Goal: Information Seeking & Learning: Find contact information

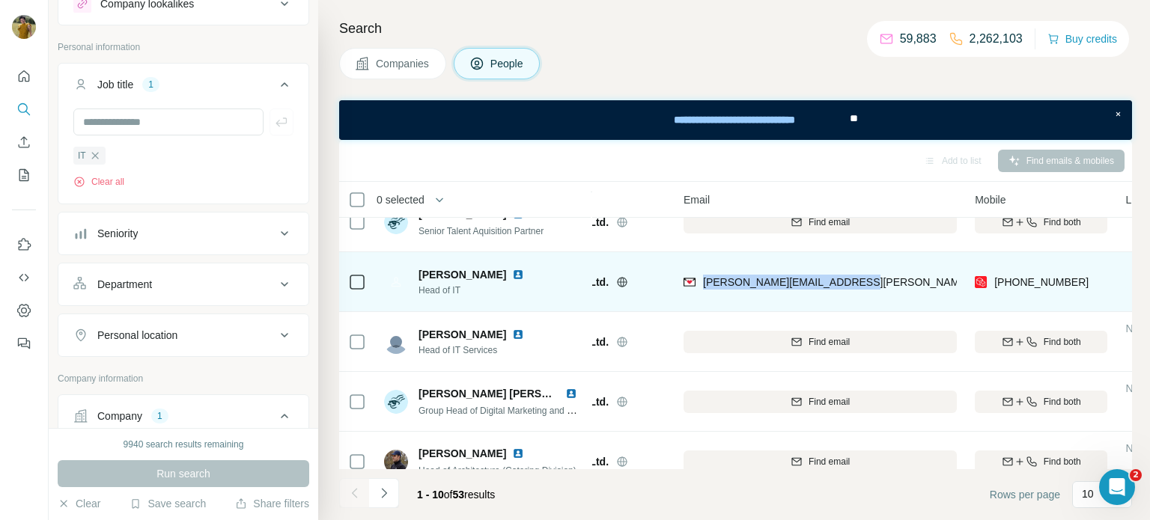
scroll to position [267, 84]
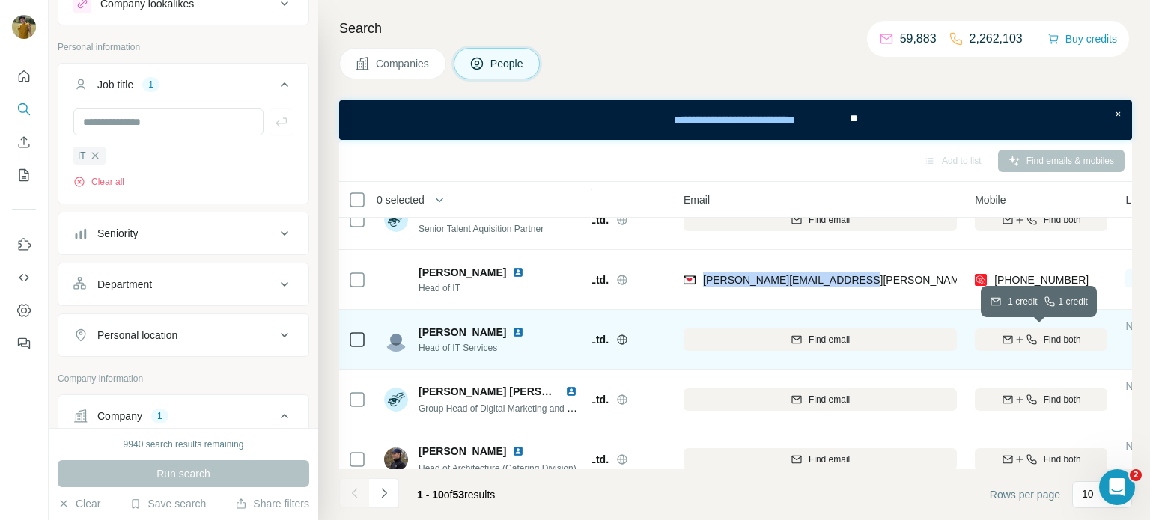
click at [1040, 338] on div "Find both" at bounding box center [1041, 339] width 133 height 13
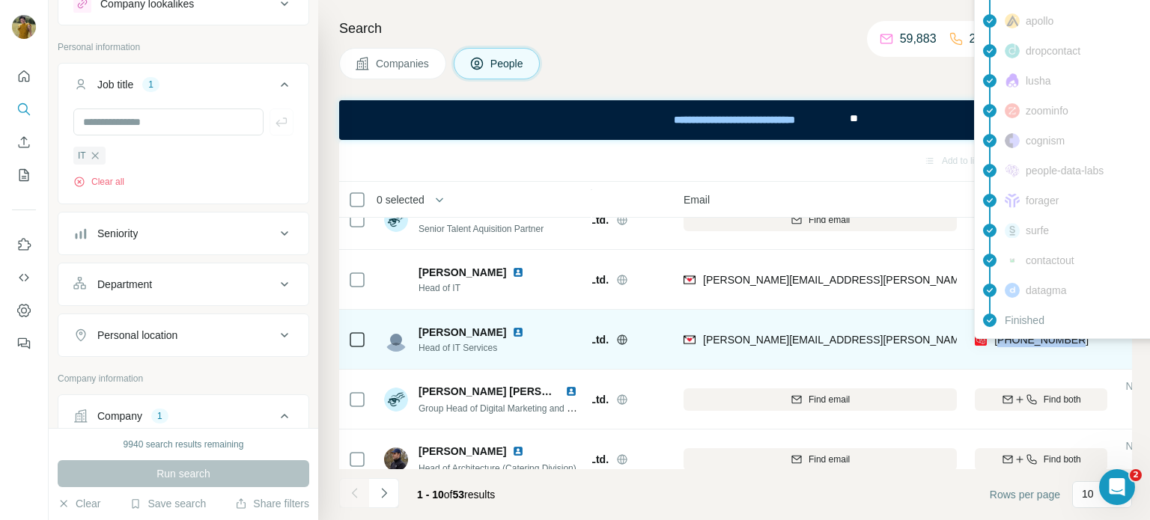
drag, startPoint x: 1078, startPoint y: 336, endPoint x: 1002, endPoint y: 340, distance: 75.7
click at [1002, 340] on div "[PHONE_NUMBER]" at bounding box center [1041, 339] width 133 height 41
click at [1001, 347] on div "[PHONE_NUMBER]" at bounding box center [1032, 341] width 114 height 18
drag, startPoint x: 995, startPoint y: 341, endPoint x: 1075, endPoint y: 343, distance: 80.1
click at [1075, 343] on span "[PHONE_NUMBER]" at bounding box center [1041, 340] width 94 height 12
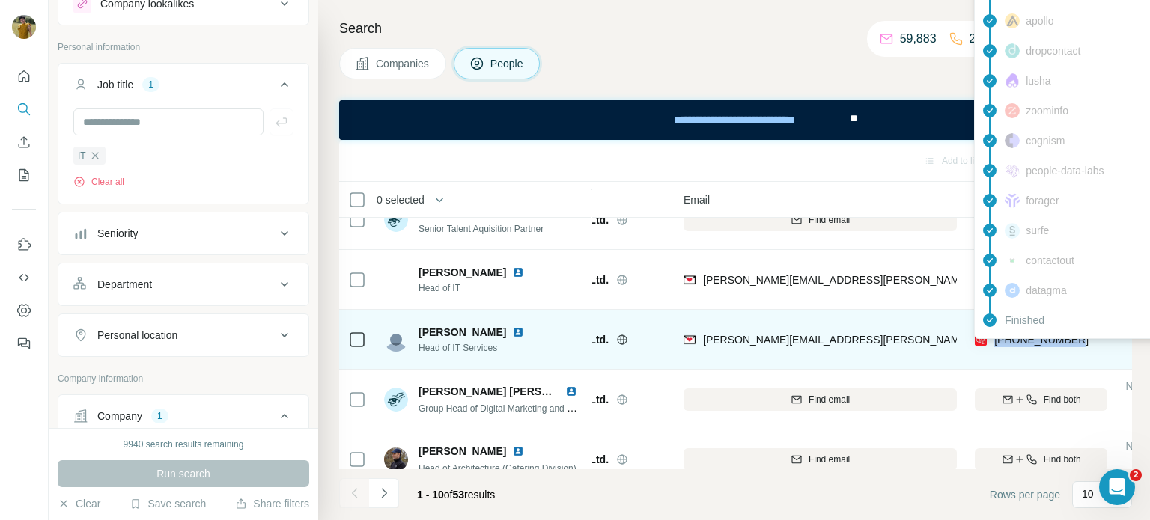
copy span "[PHONE_NUMBER]"
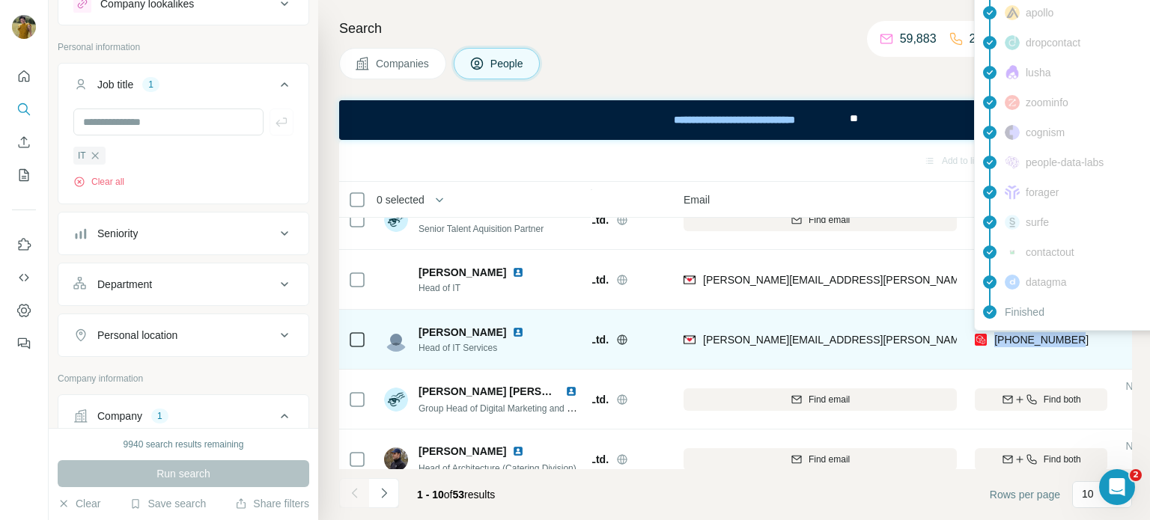
drag, startPoint x: 1088, startPoint y: 343, endPoint x: 994, endPoint y: 341, distance: 94.3
click at [994, 341] on div "[PHONE_NUMBER]" at bounding box center [1041, 339] width 133 height 41
copy span "[PHONE_NUMBER]"
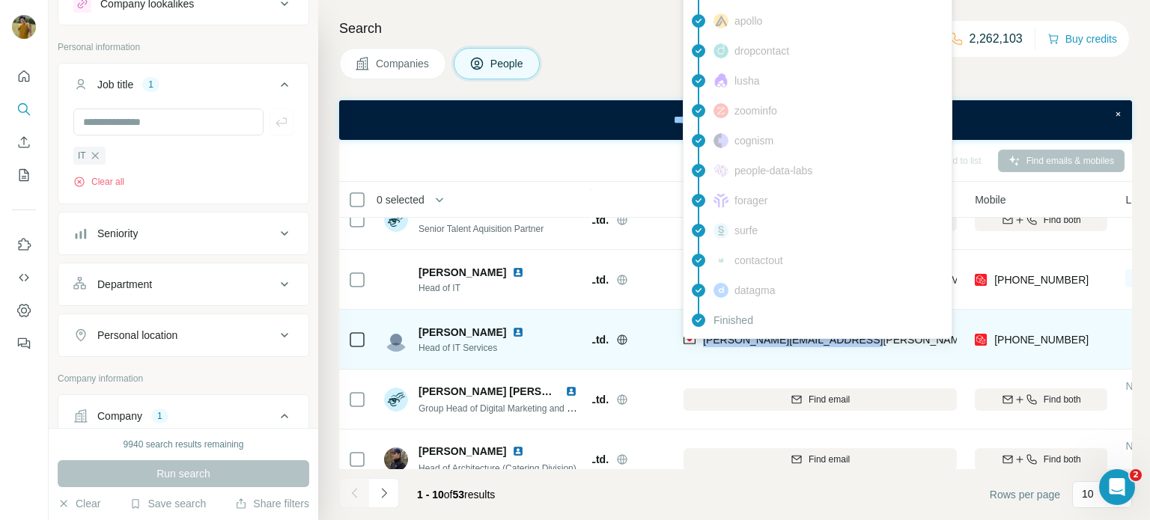
drag, startPoint x: 866, startPoint y: 341, endPoint x: 700, endPoint y: 346, distance: 166.3
click at [700, 346] on div "[PERSON_NAME][EMAIL_ADDRESS][PERSON_NAME][DOMAIN_NAME]" at bounding box center [819, 339] width 273 height 41
copy span "[PERSON_NAME][EMAIL_ADDRESS][PERSON_NAME][DOMAIN_NAME]"
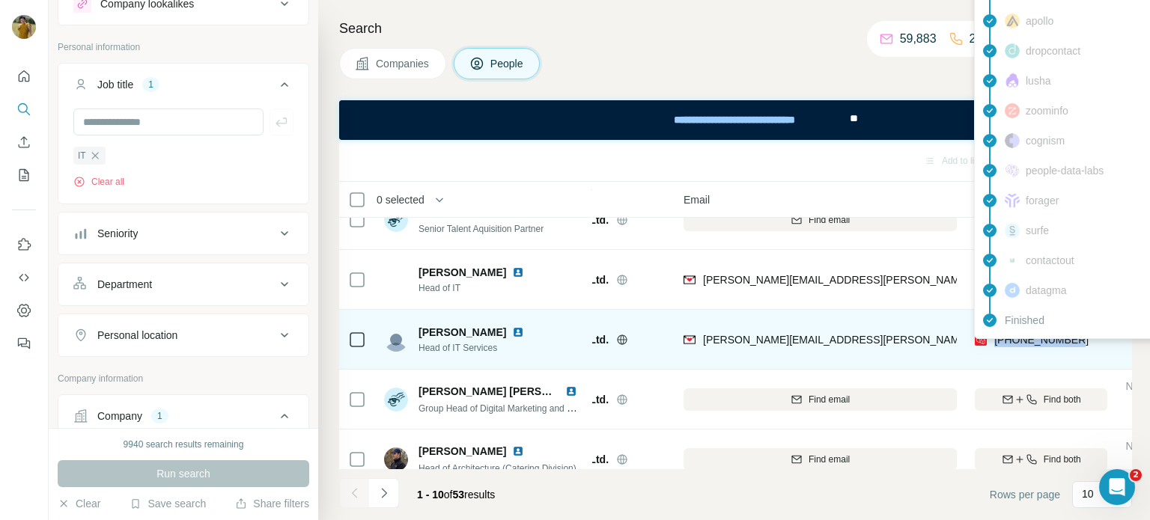
drag, startPoint x: 1091, startPoint y: 338, endPoint x: 996, endPoint y: 340, distance: 95.1
click at [996, 340] on div "[PHONE_NUMBER]" at bounding box center [1041, 339] width 133 height 41
copy span "[PHONE_NUMBER]"
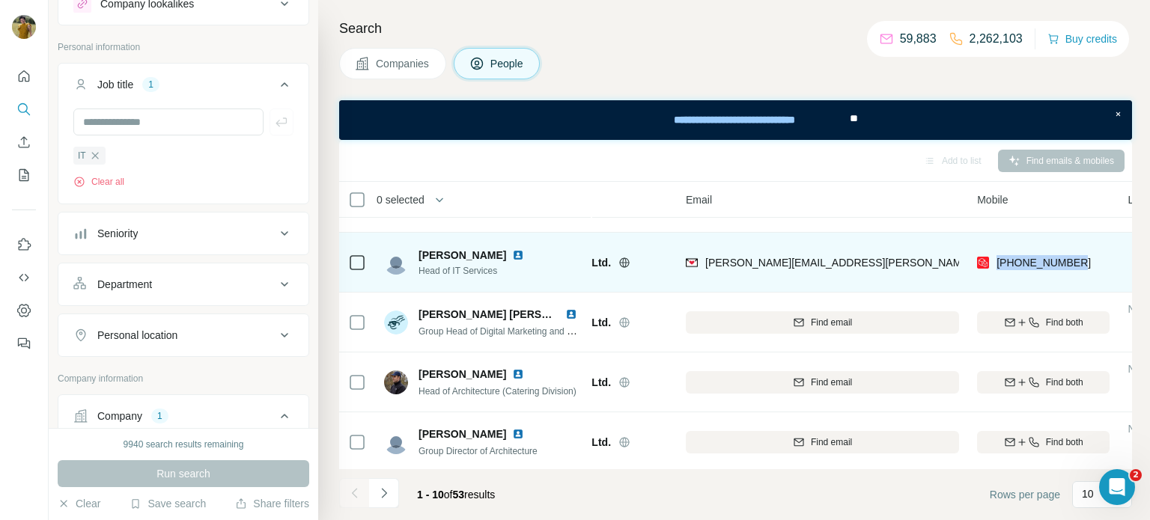
scroll to position [344, 81]
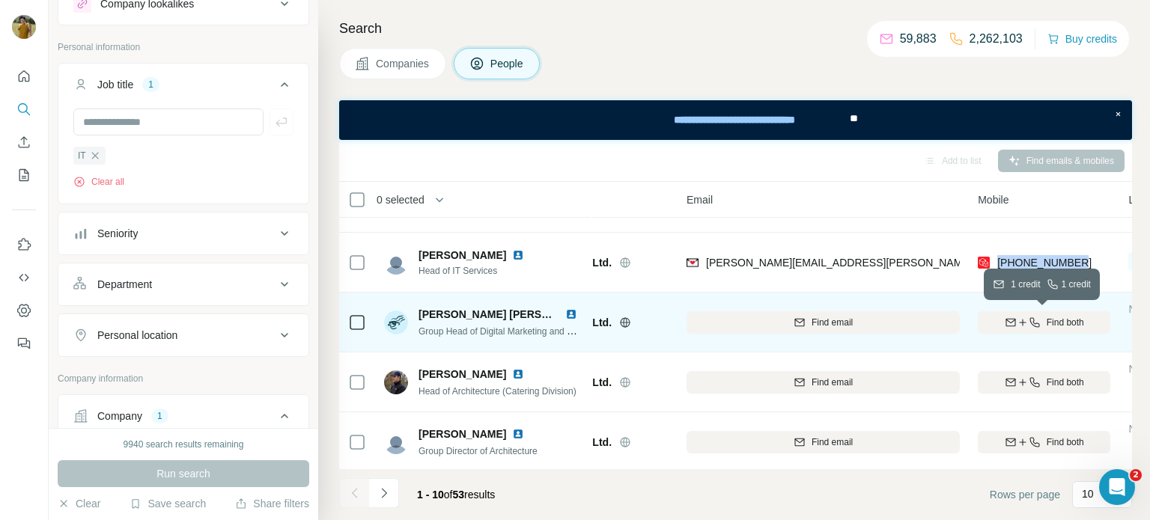
click at [1010, 319] on icon "button" at bounding box center [1011, 323] width 12 height 12
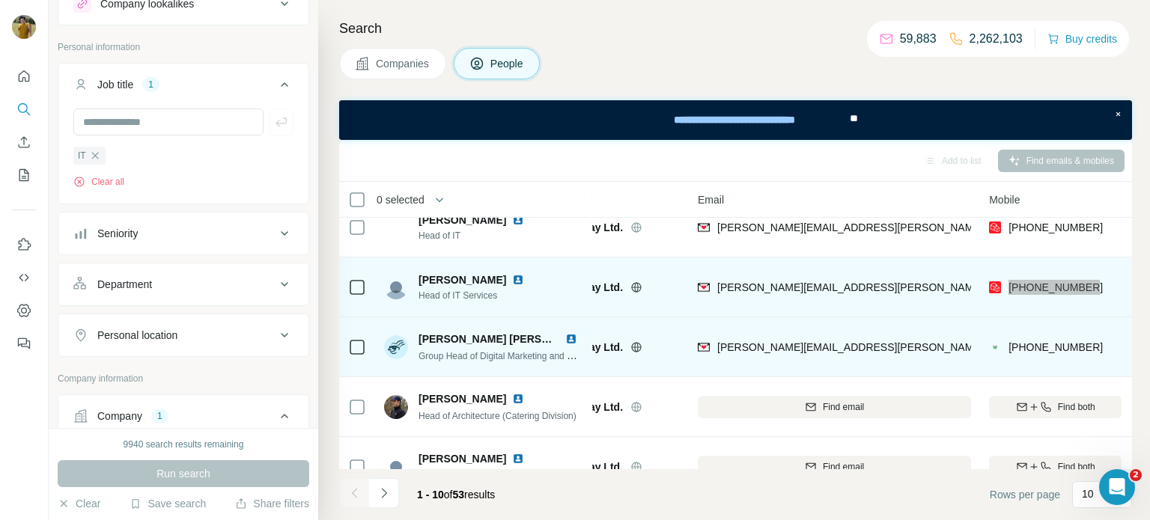
scroll to position [347, 70]
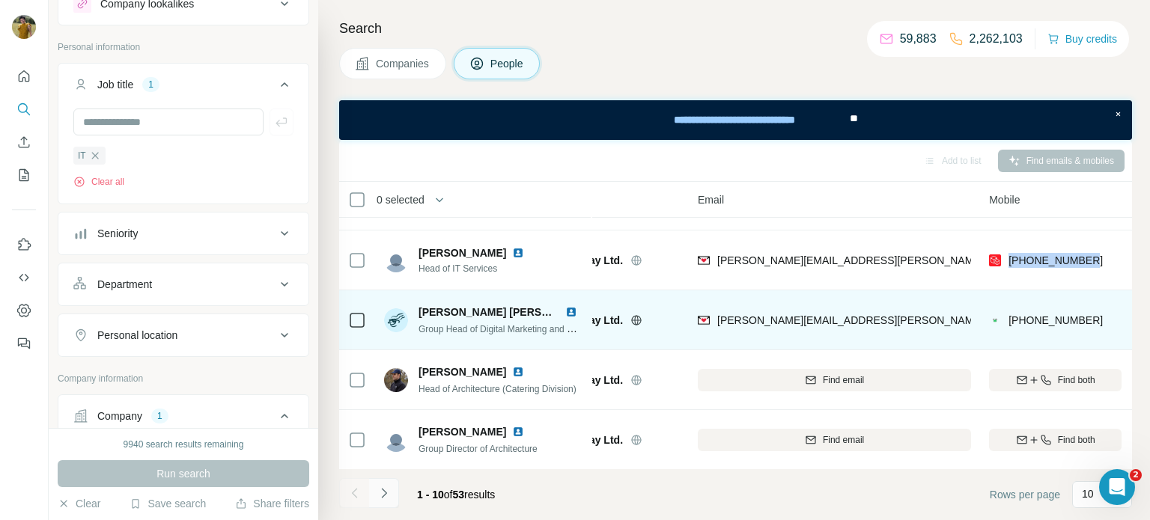
click at [382, 496] on icon "Navigate to next page" at bounding box center [383, 493] width 5 height 10
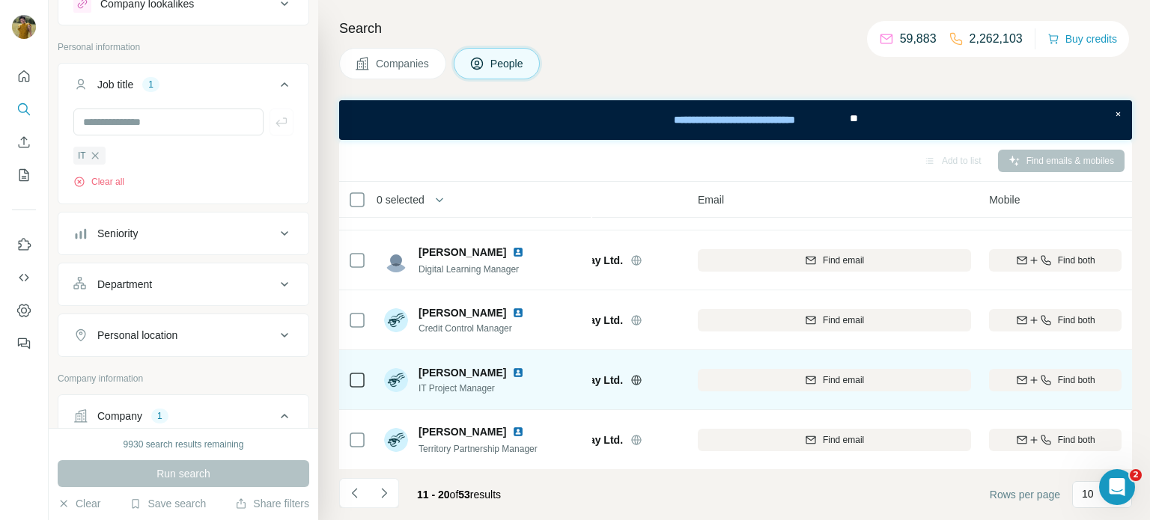
scroll to position [347, 67]
click at [1056, 377] on div "Find both" at bounding box center [1057, 380] width 133 height 13
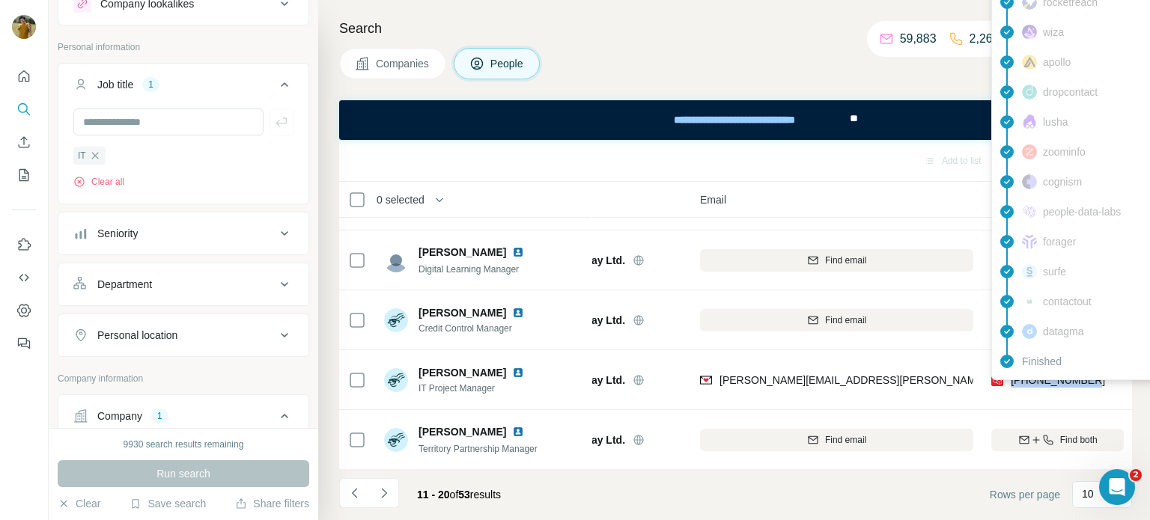
drag, startPoint x: 1097, startPoint y: 385, endPoint x: 1008, endPoint y: 381, distance: 88.4
click at [1008, 381] on div "[PHONE_NUMBER]" at bounding box center [1057, 379] width 133 height 41
copy span "[PHONE_NUMBER]"
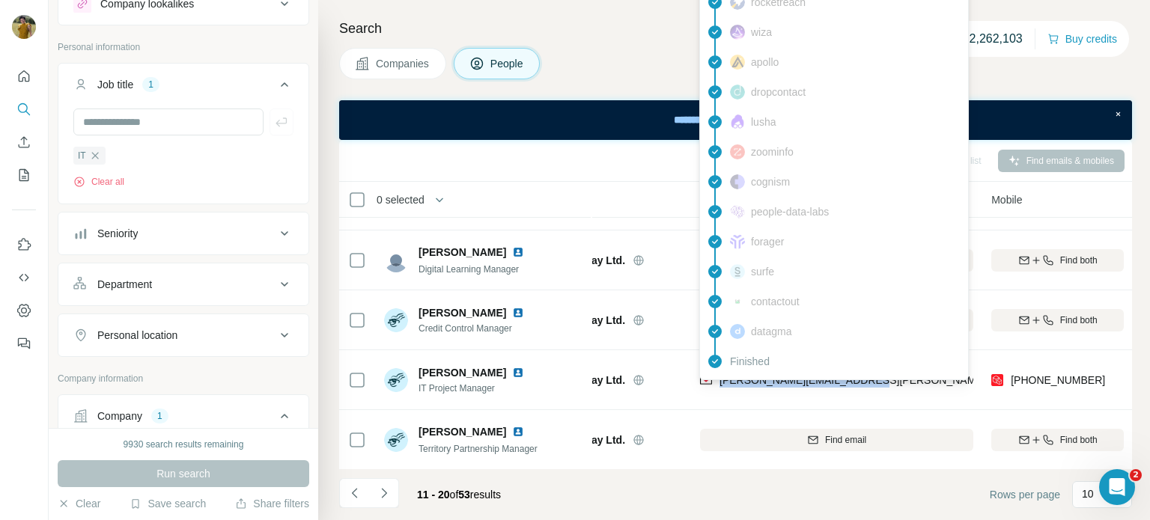
drag, startPoint x: 879, startPoint y: 385, endPoint x: 719, endPoint y: 383, distance: 160.2
click at [719, 383] on div "[PERSON_NAME][EMAIL_ADDRESS][PERSON_NAME][DOMAIN_NAME]" at bounding box center [836, 379] width 273 height 41
copy span "[PERSON_NAME][EMAIL_ADDRESS][PERSON_NAME][DOMAIN_NAME]"
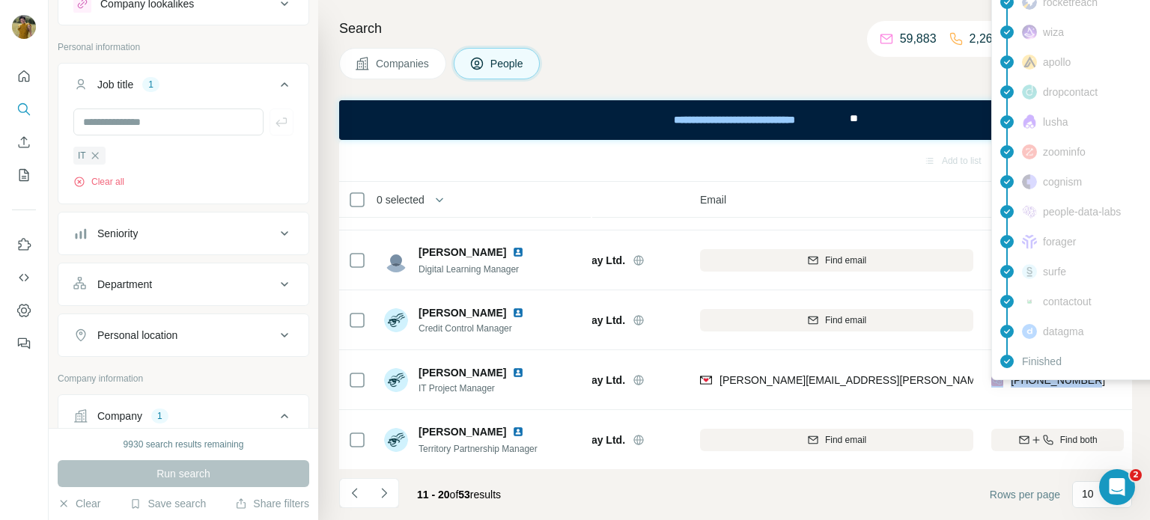
drag, startPoint x: 1097, startPoint y: 382, endPoint x: 1004, endPoint y: 381, distance: 92.8
click at [1004, 381] on div "[PHONE_NUMBER]" at bounding box center [1057, 379] width 133 height 41
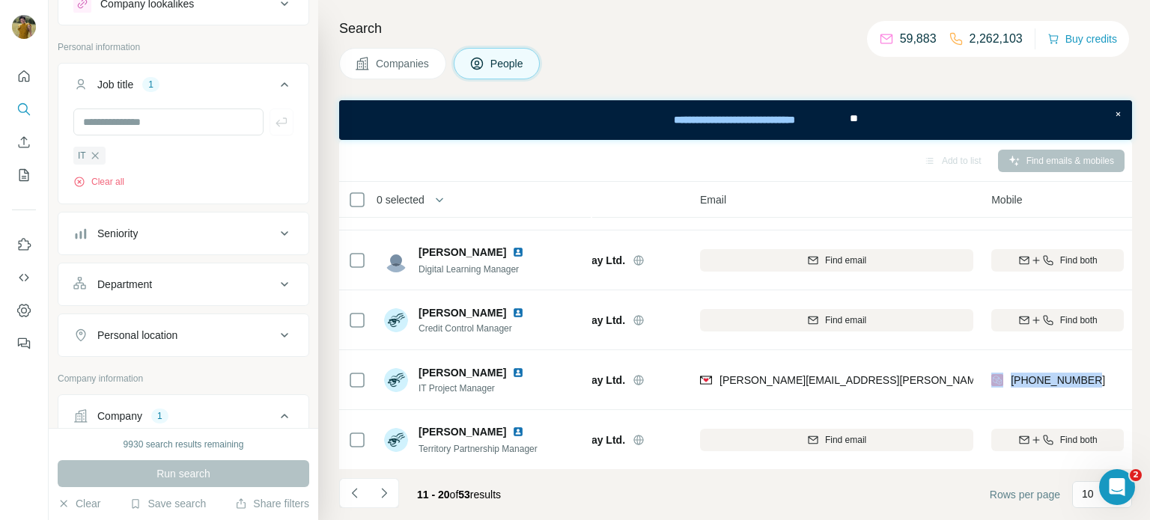
copy div "[PHONE_NUMBER]"
click at [386, 495] on icon "Navigate to next page" at bounding box center [384, 493] width 15 height 15
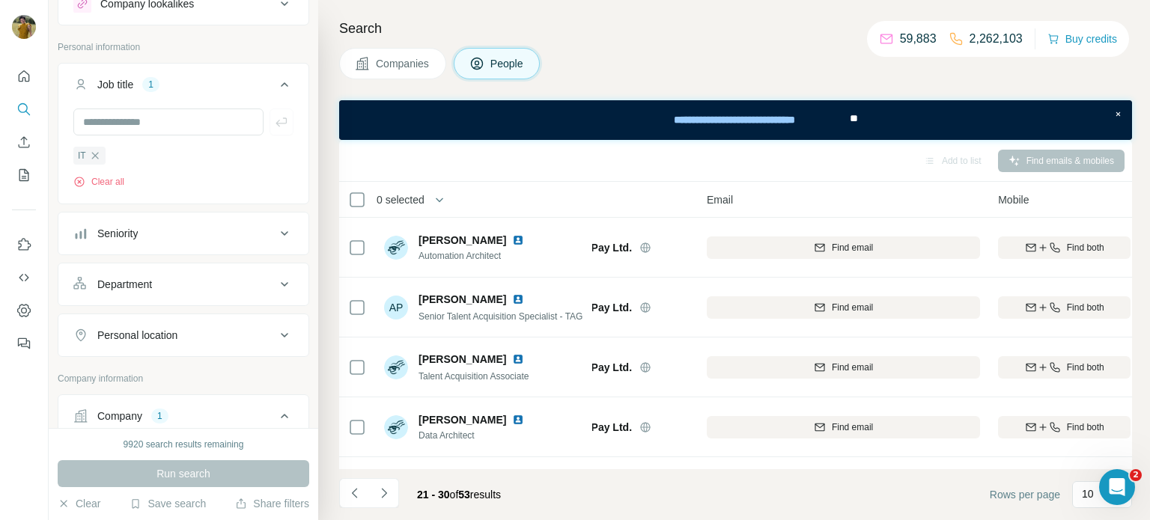
scroll to position [347, 61]
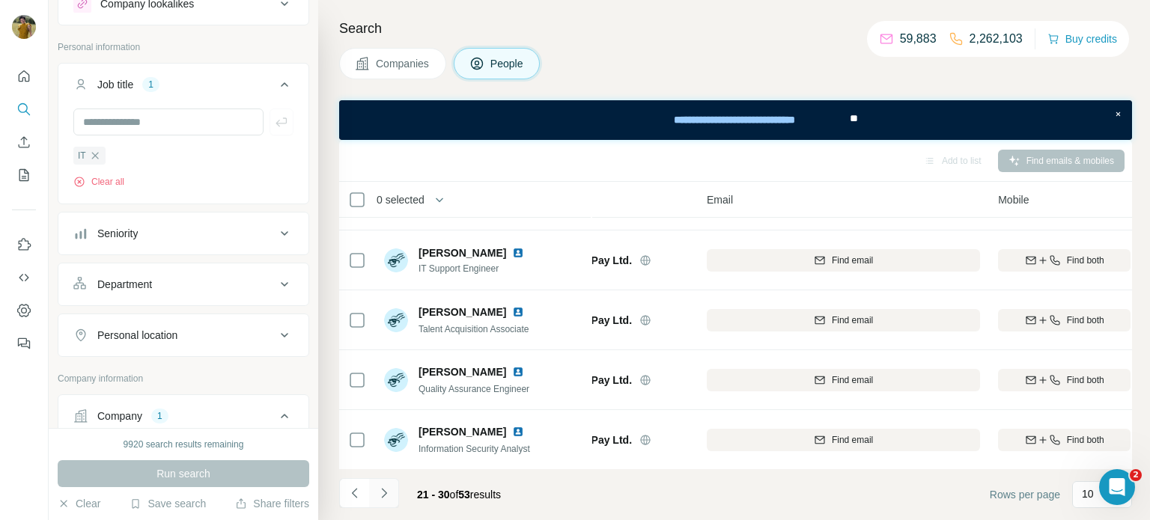
click at [390, 495] on icon "Navigate to next page" at bounding box center [384, 493] width 15 height 15
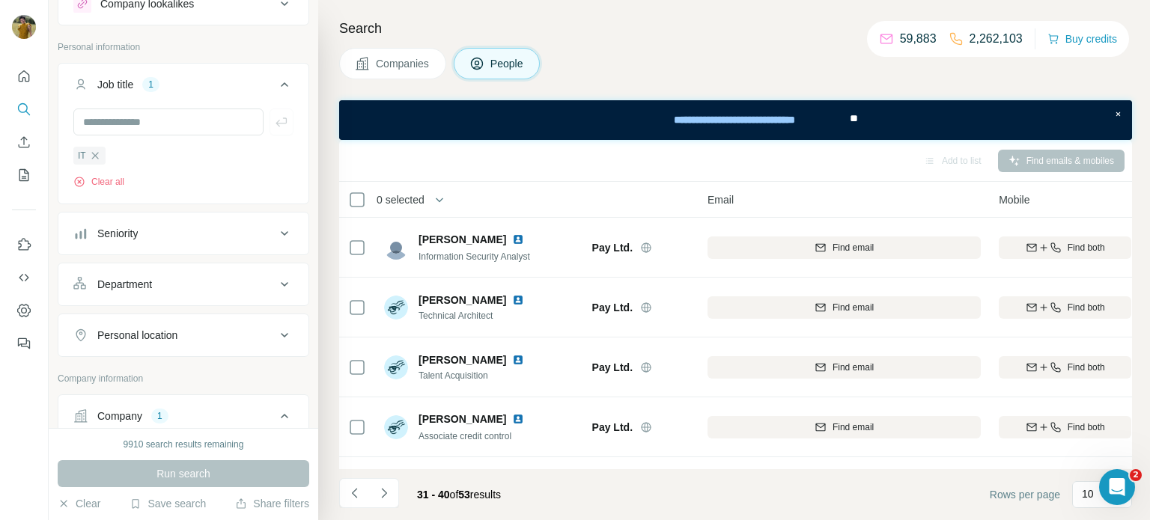
scroll to position [347, 60]
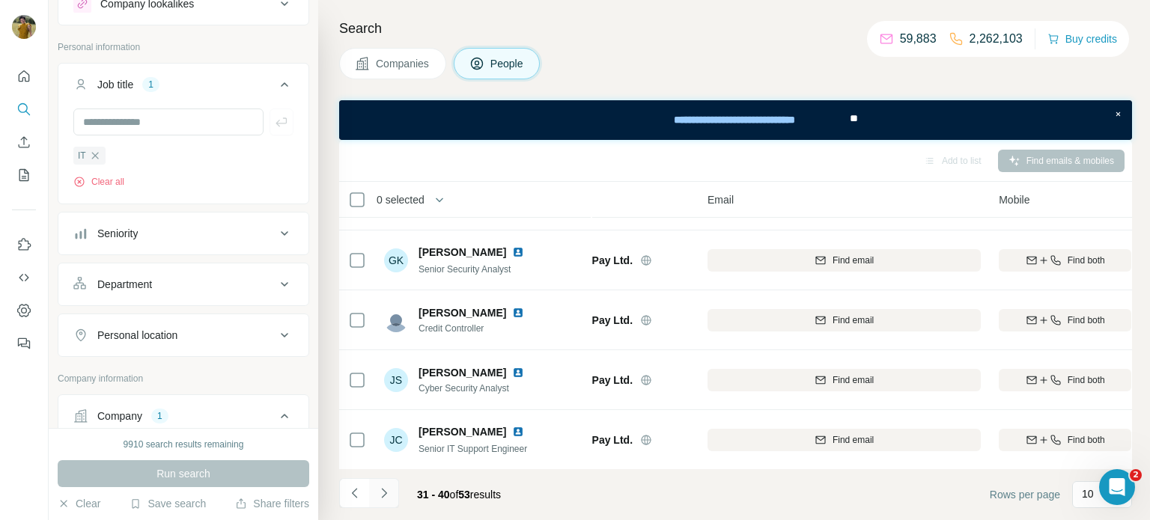
click at [390, 502] on button "Navigate to next page" at bounding box center [384, 493] width 30 height 30
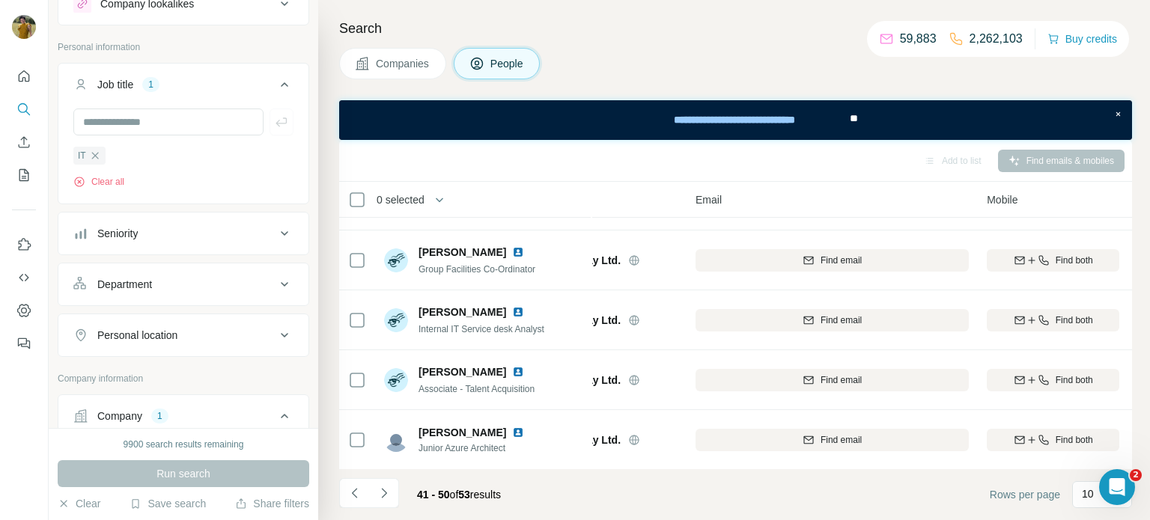
scroll to position [347, 70]
click at [381, 499] on icon "Navigate to next page" at bounding box center [384, 493] width 15 height 15
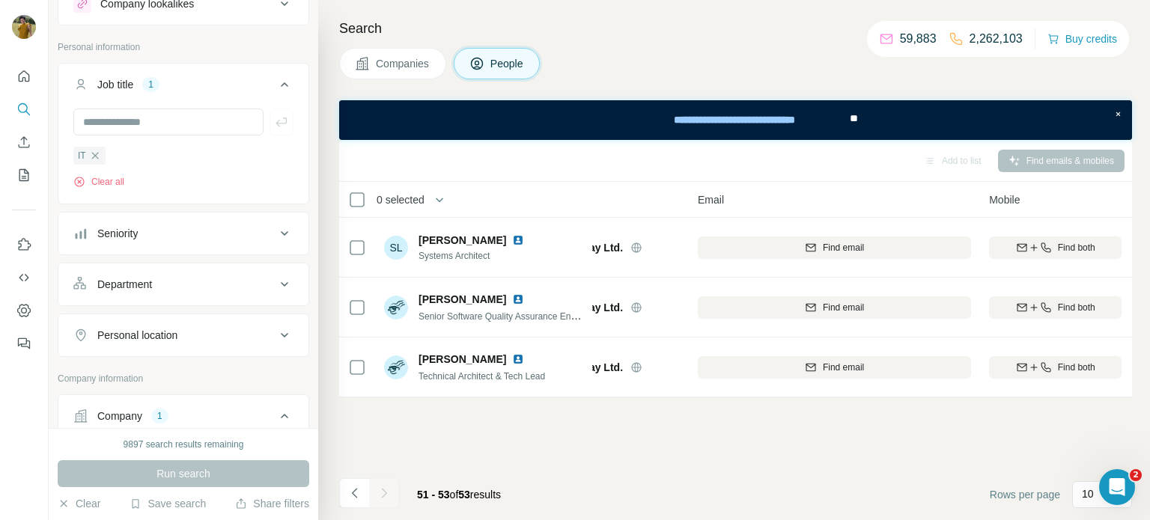
scroll to position [0, 70]
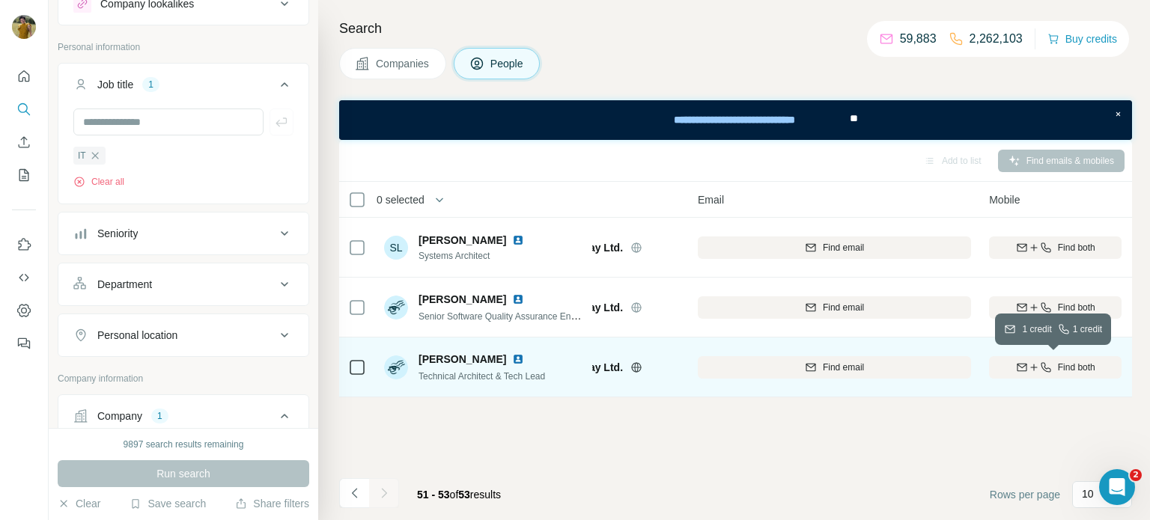
click at [1049, 365] on icon "button" at bounding box center [1046, 368] width 12 height 12
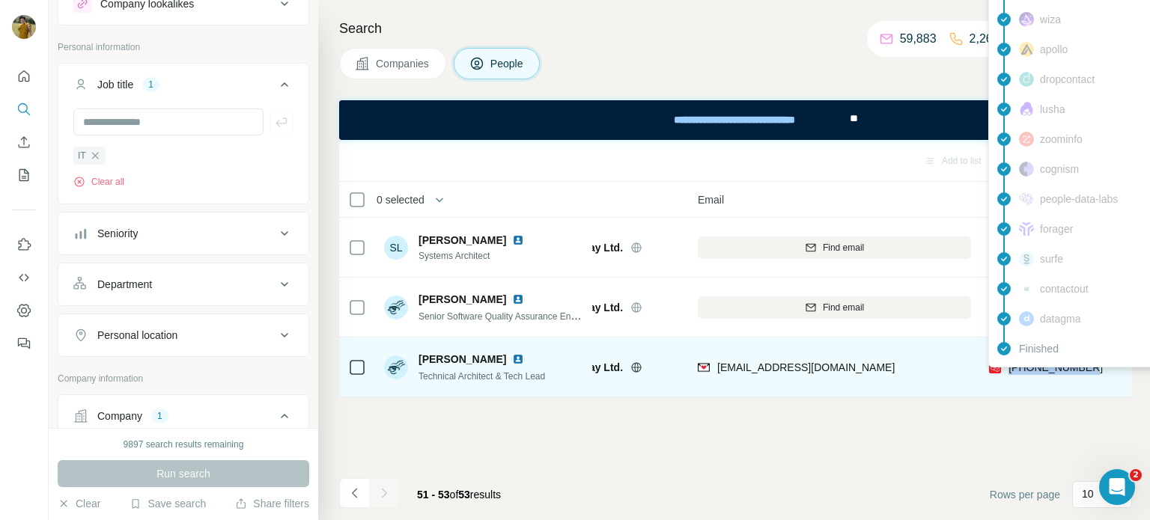
drag, startPoint x: 1097, startPoint y: 369, endPoint x: 1009, endPoint y: 371, distance: 87.6
click at [1009, 371] on div "[PHONE_NUMBER]" at bounding box center [1055, 367] width 133 height 41
copy span "[PHONE_NUMBER]"
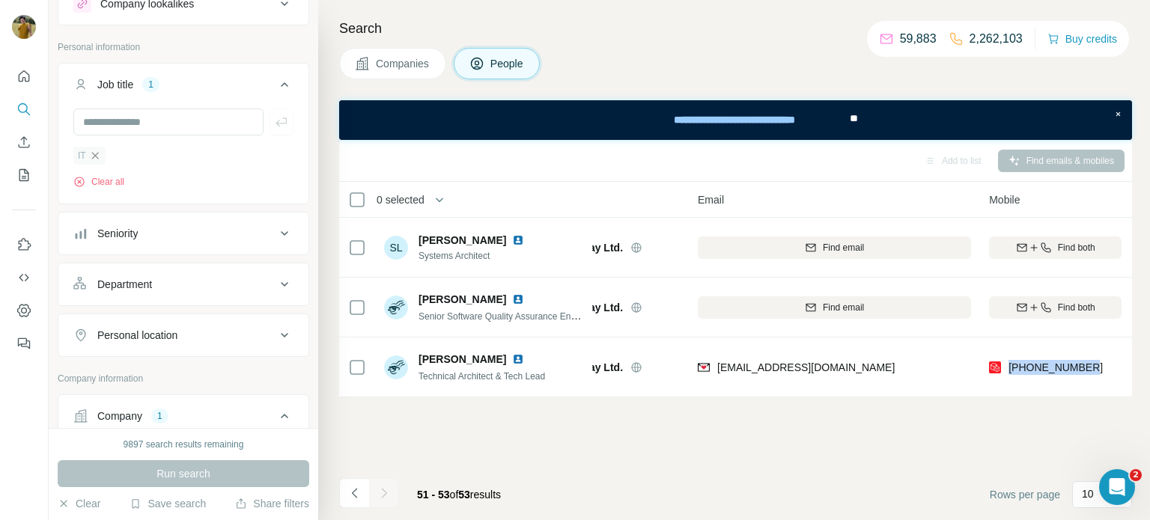
click at [92, 159] on icon "button" at bounding box center [95, 156] width 12 height 12
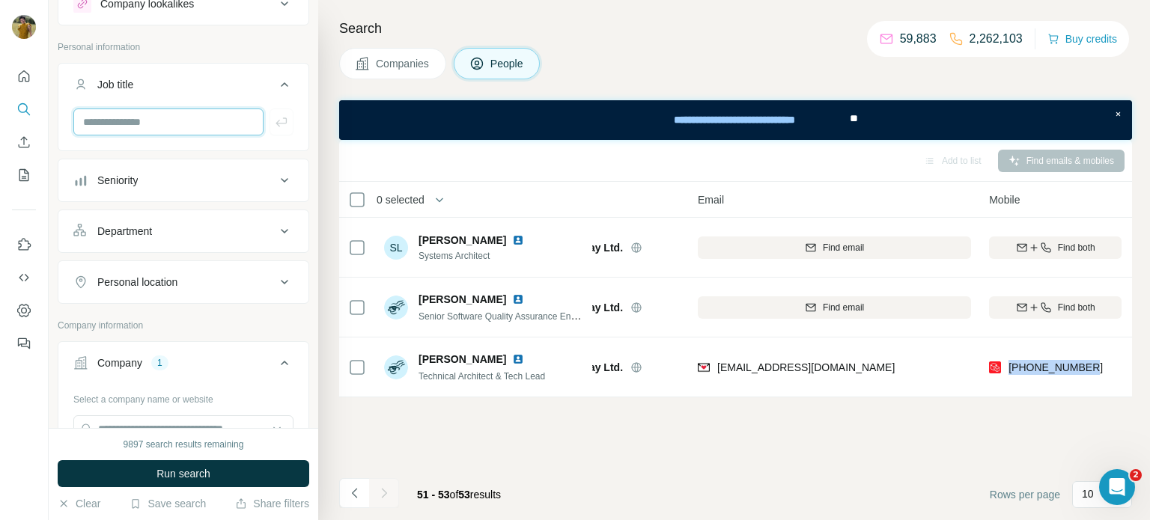
click at [121, 118] on input "text" at bounding box center [168, 122] width 190 height 27
paste input "**********"
type input "**********"
click at [124, 127] on input "**********" at bounding box center [168, 122] width 190 height 27
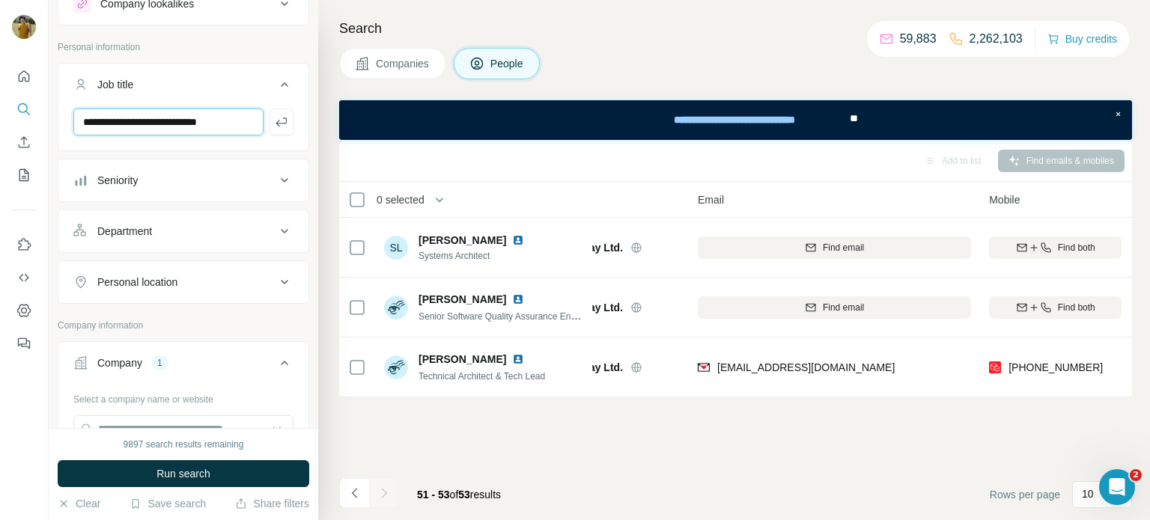
click at [124, 127] on input "**********" at bounding box center [168, 122] width 190 height 27
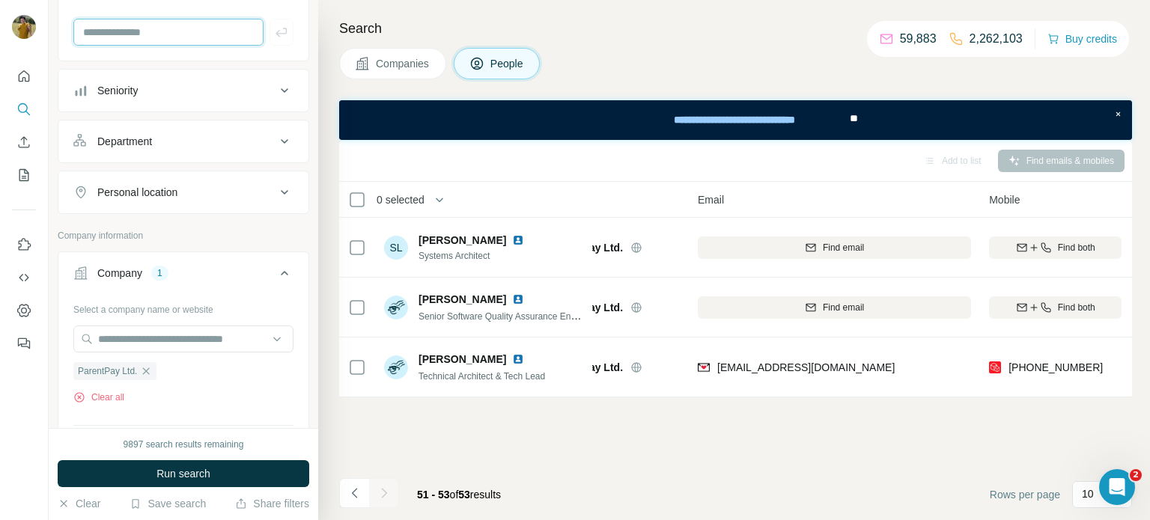
scroll to position [149, 0]
click at [160, 332] on input "text" at bounding box center [183, 336] width 220 height 27
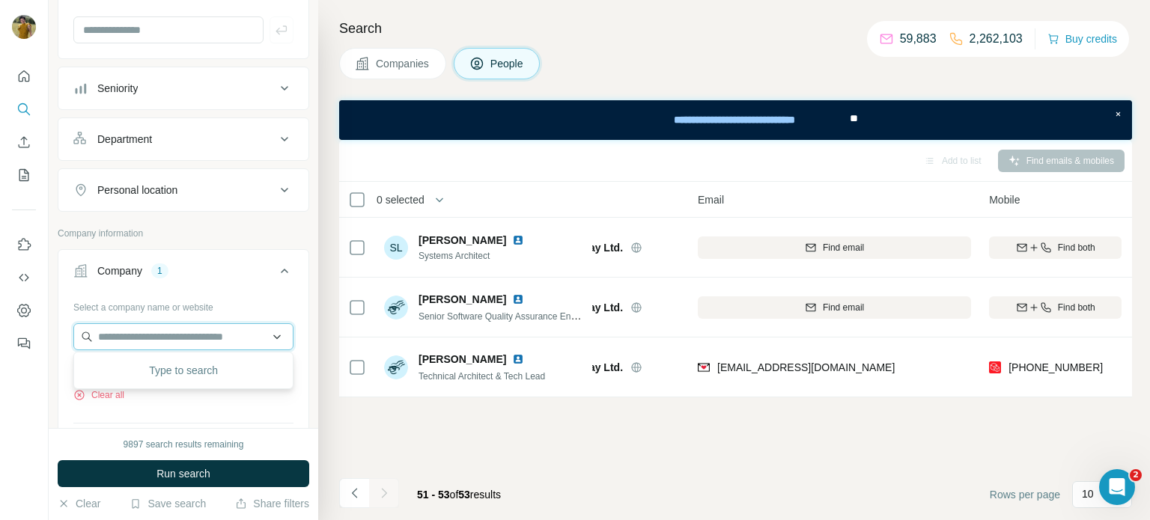
paste input "**********"
type input "**********"
click at [167, 374] on p "Fluid Branding" at bounding box center [152, 369] width 72 height 15
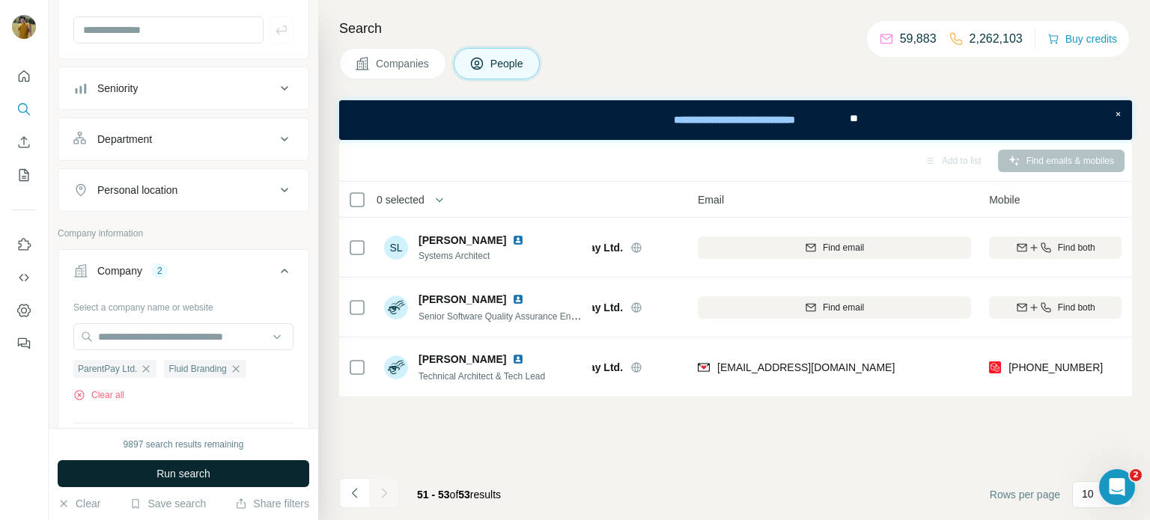
click at [182, 474] on span "Run search" at bounding box center [183, 473] width 54 height 15
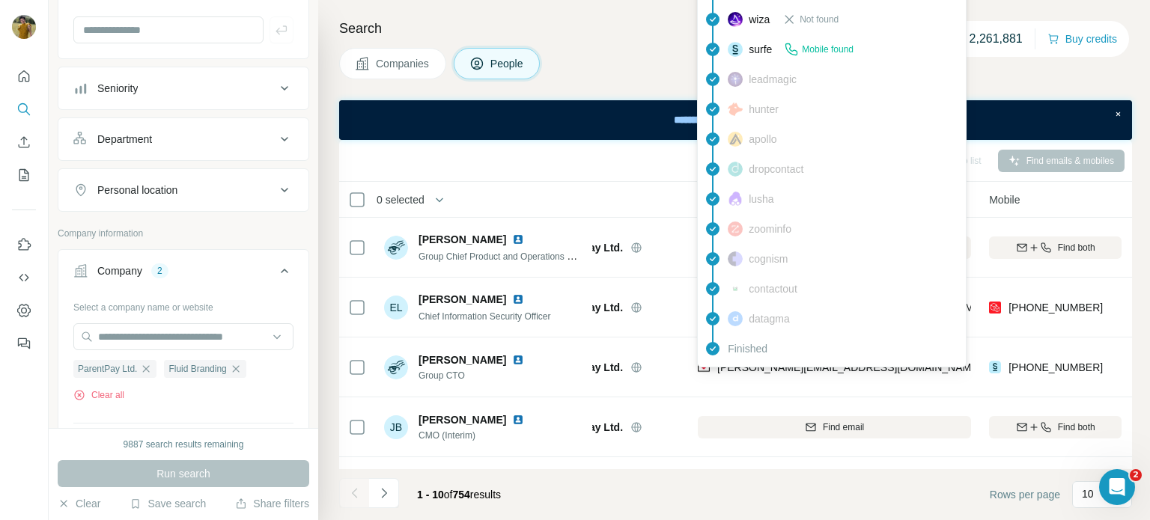
click at [38, 201] on div at bounding box center [24, 205] width 48 height 303
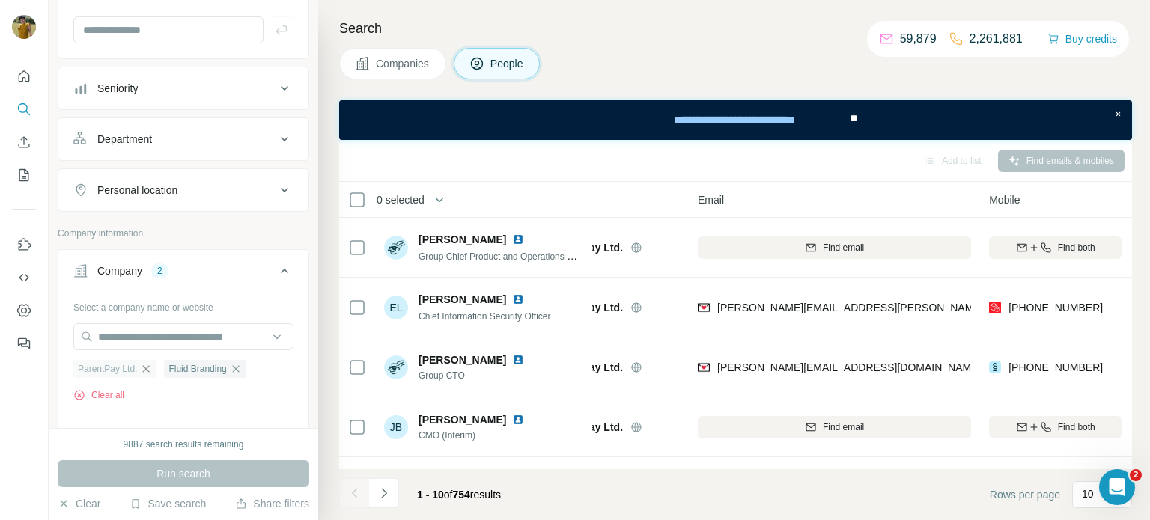
click at [143, 367] on icon "button" at bounding box center [146, 369] width 12 height 12
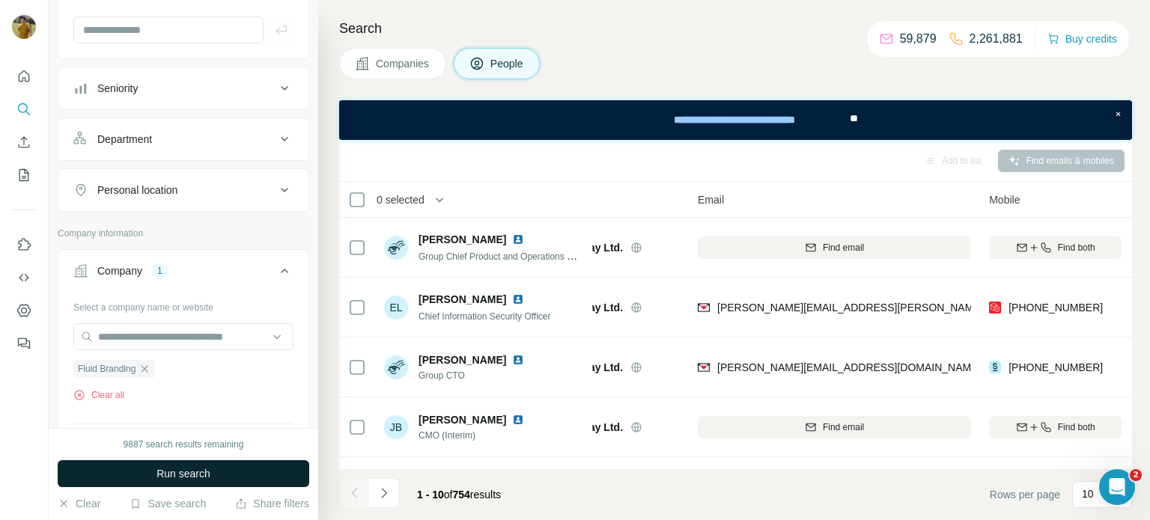
click at [171, 477] on span "Run search" at bounding box center [183, 473] width 54 height 15
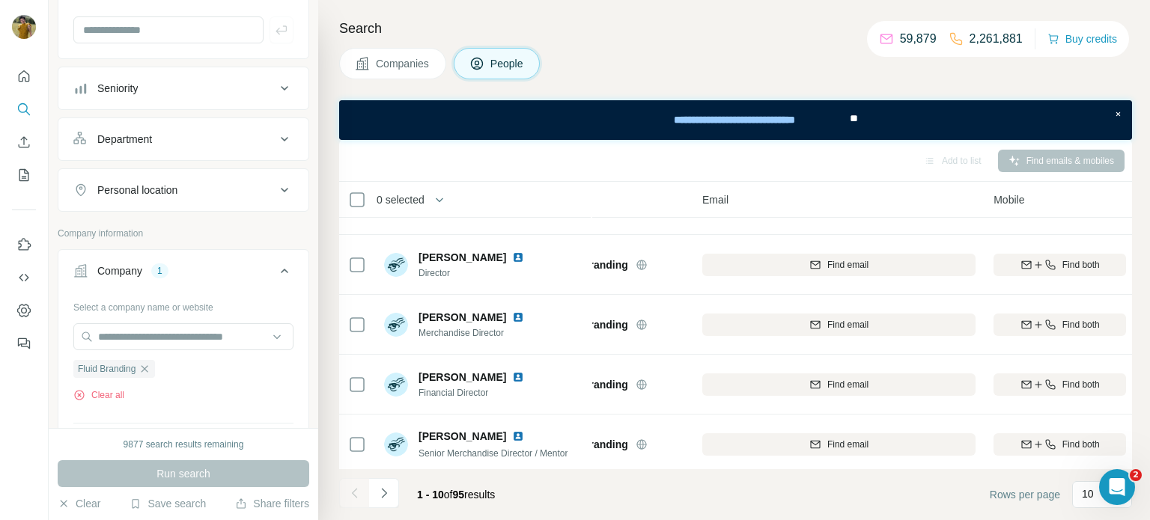
scroll to position [347, 65]
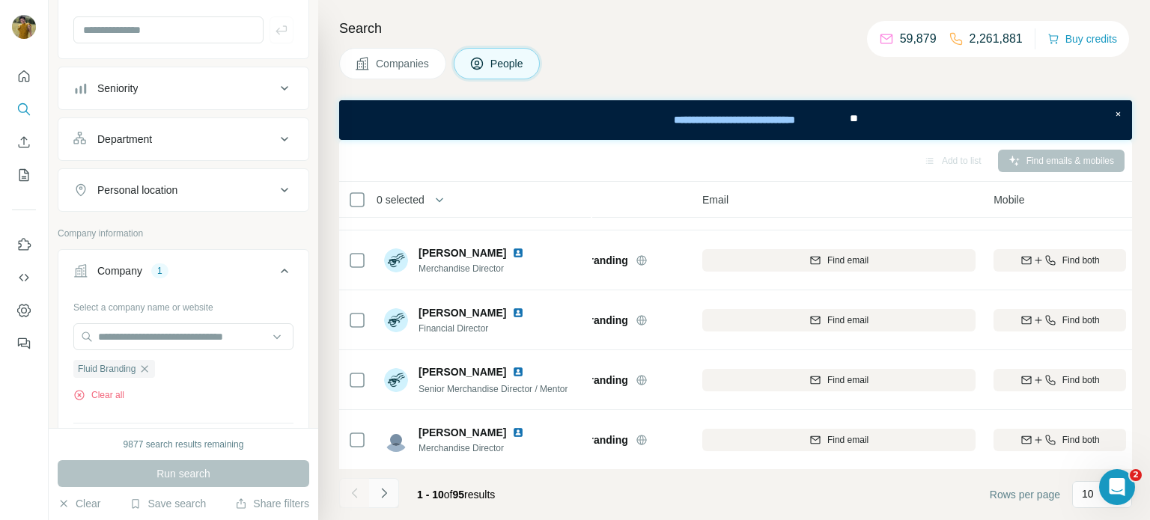
click at [393, 496] on button "Navigate to next page" at bounding box center [384, 493] width 30 height 30
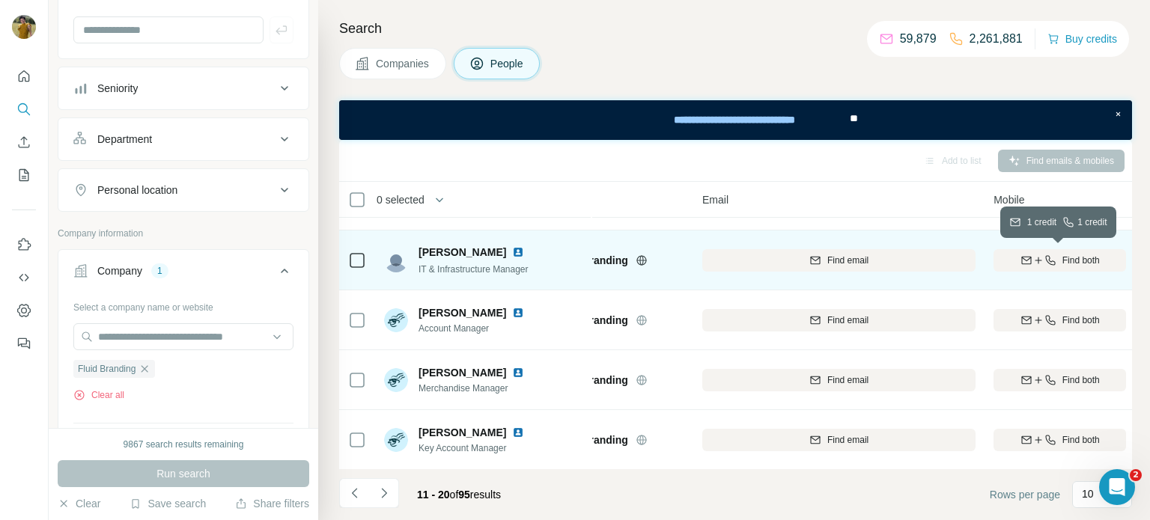
click at [1062, 252] on button "Find both" at bounding box center [1059, 260] width 133 height 22
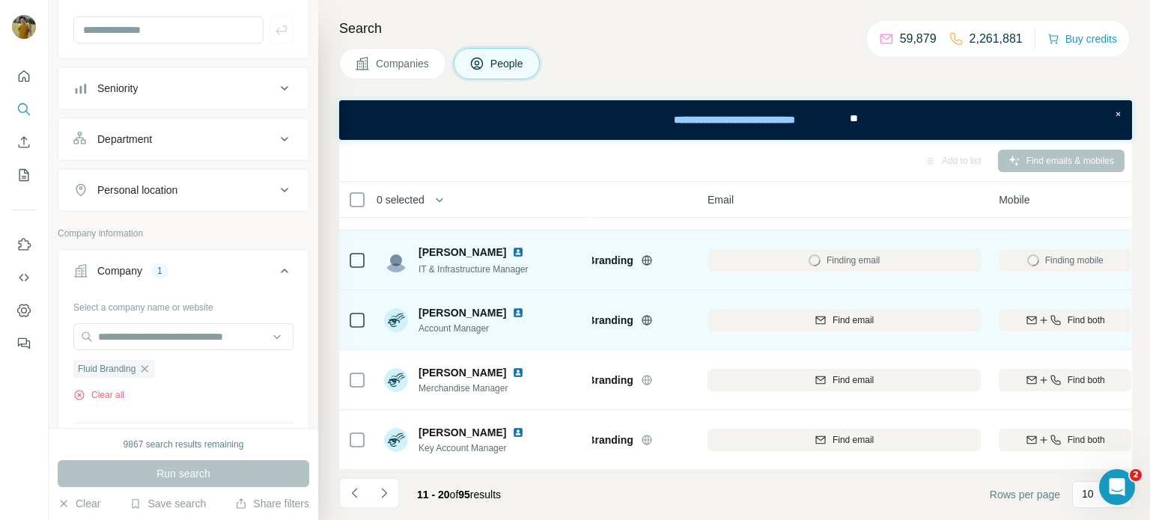
scroll to position [0, 60]
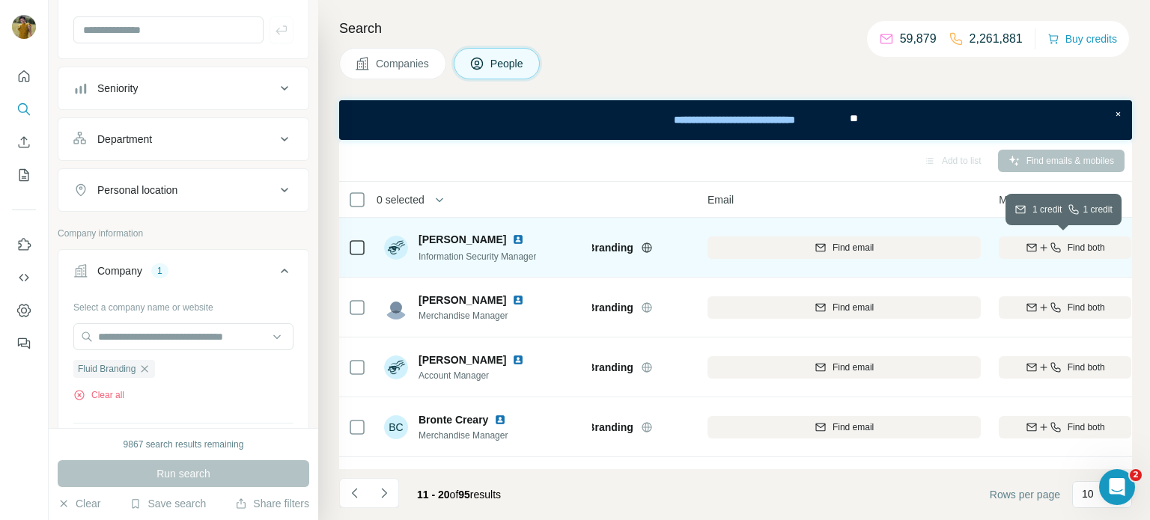
click at [1065, 237] on button "Find both" at bounding box center [1065, 248] width 133 height 22
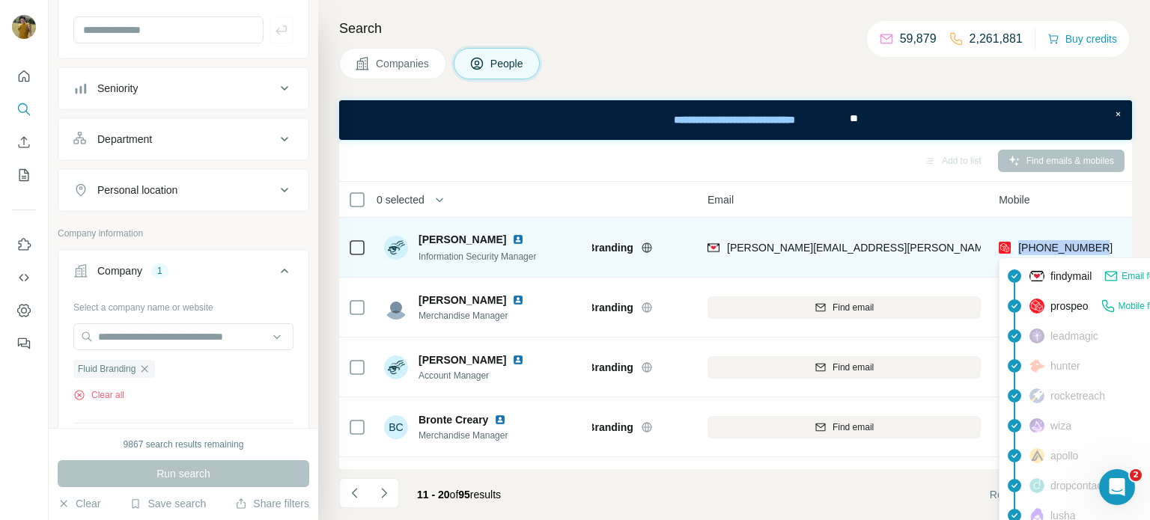
drag, startPoint x: 1106, startPoint y: 248, endPoint x: 1019, endPoint y: 246, distance: 86.9
click at [1019, 246] on div "[PHONE_NUMBER]" at bounding box center [1065, 247] width 133 height 41
copy span "[PHONE_NUMBER]"
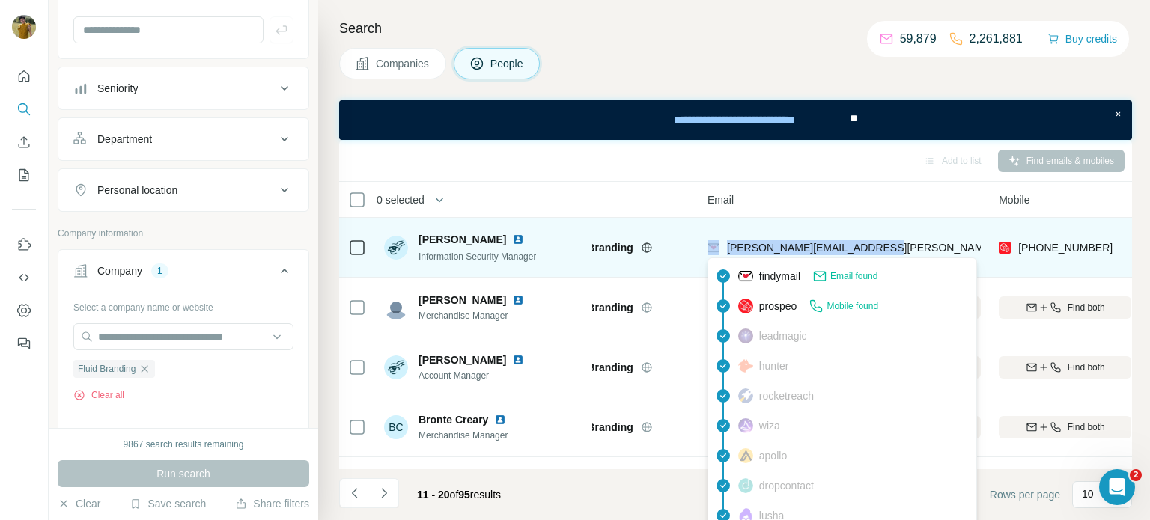
drag, startPoint x: 877, startPoint y: 243, endPoint x: 719, endPoint y: 250, distance: 158.1
click at [719, 250] on div "[PERSON_NAME][EMAIL_ADDRESS][PERSON_NAME][DOMAIN_NAME]" at bounding box center [886, 247] width 358 height 15
copy div "[PERSON_NAME][EMAIL_ADDRESS][PERSON_NAME][DOMAIN_NAME]"
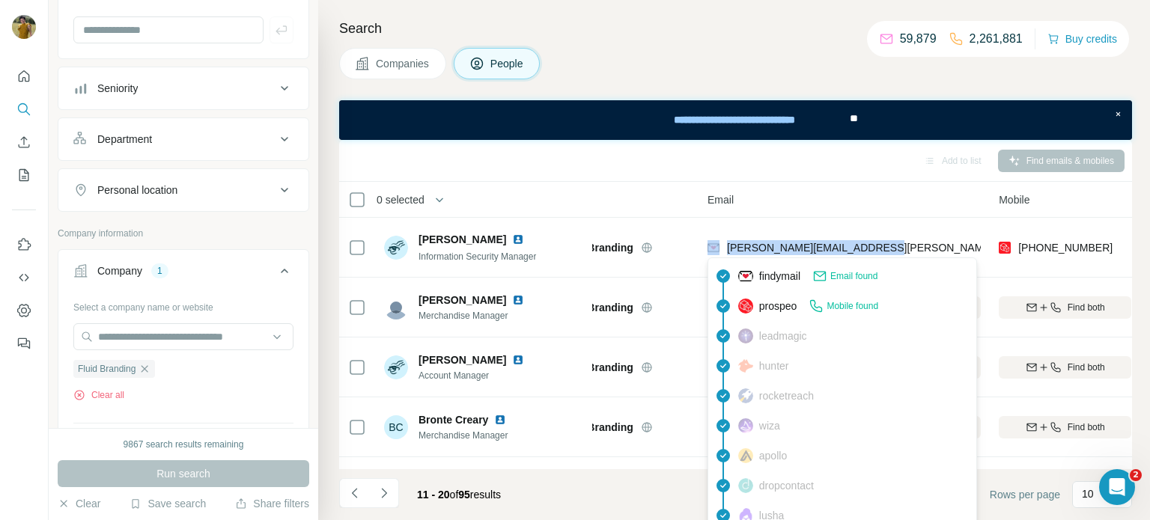
click at [835, 161] on div "Add to list Find emails & mobiles" at bounding box center [736, 160] width 778 height 26
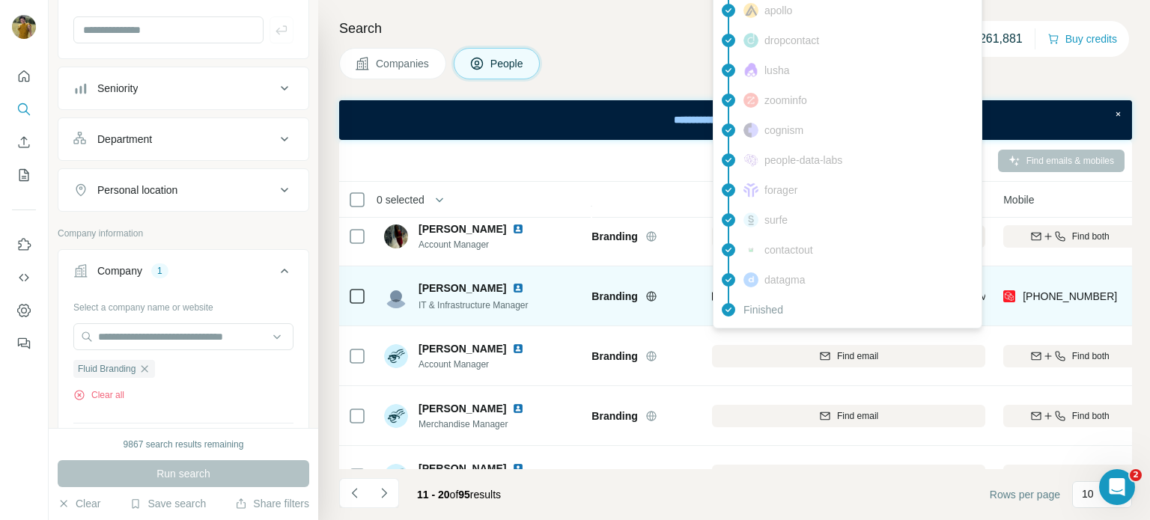
scroll to position [311, 54]
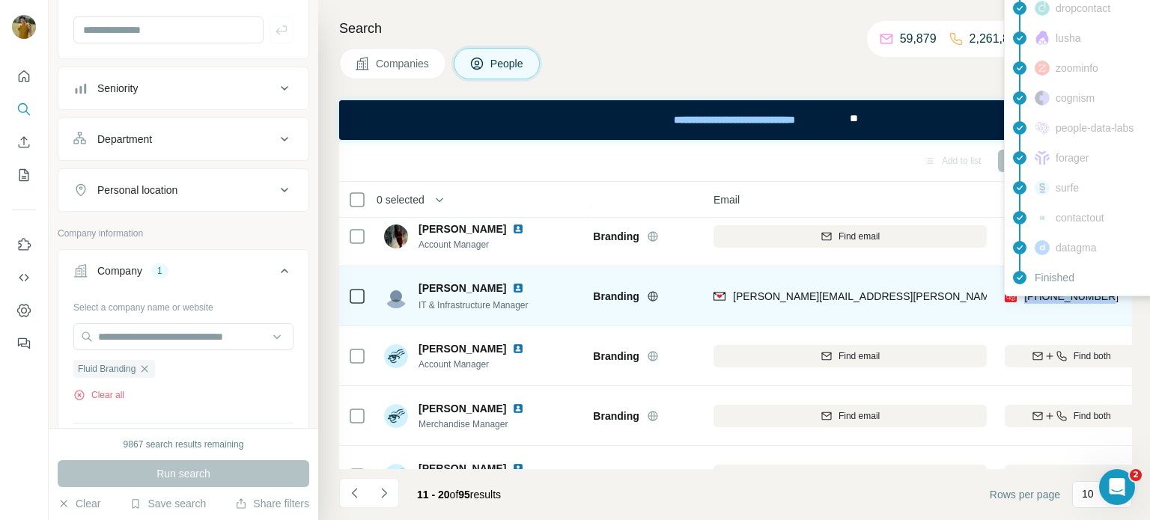
drag, startPoint x: 1110, startPoint y: 293, endPoint x: 1024, endPoint y: 297, distance: 86.2
click at [1024, 297] on div "[PHONE_NUMBER]" at bounding box center [1071, 295] width 133 height 41
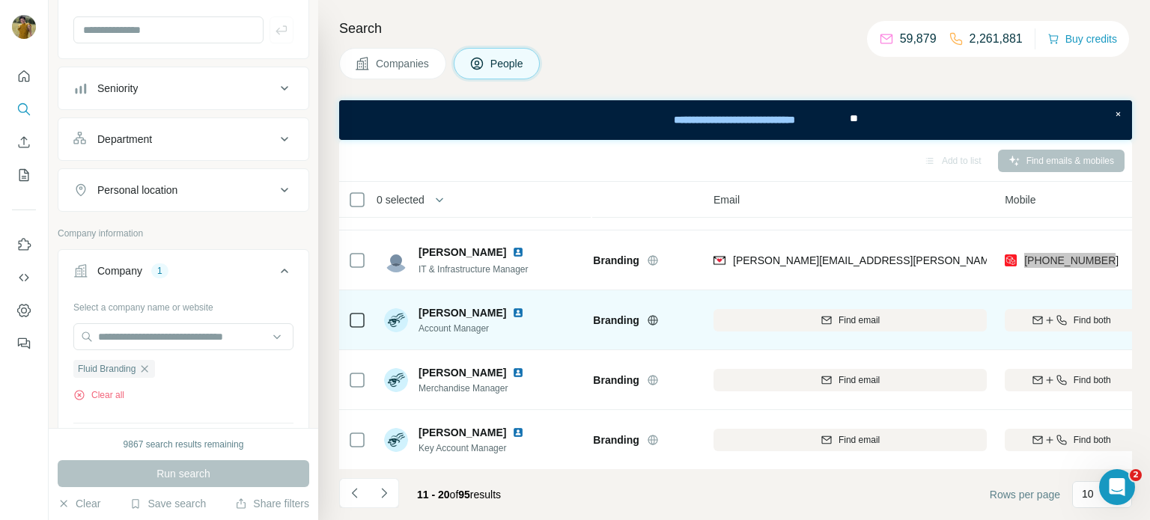
scroll to position [347, 54]
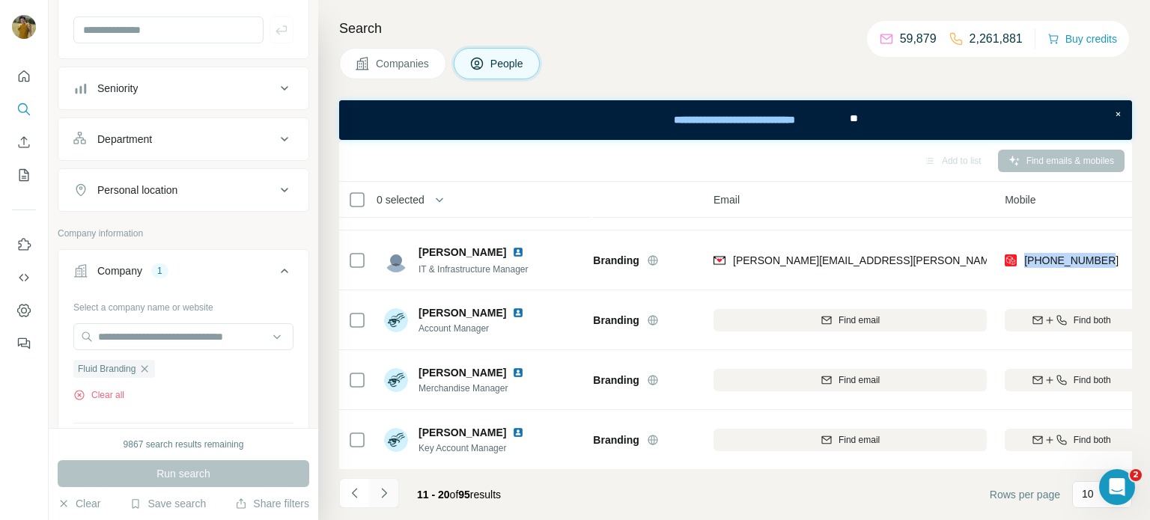
click at [386, 497] on icon "Navigate to next page" at bounding box center [384, 493] width 15 height 15
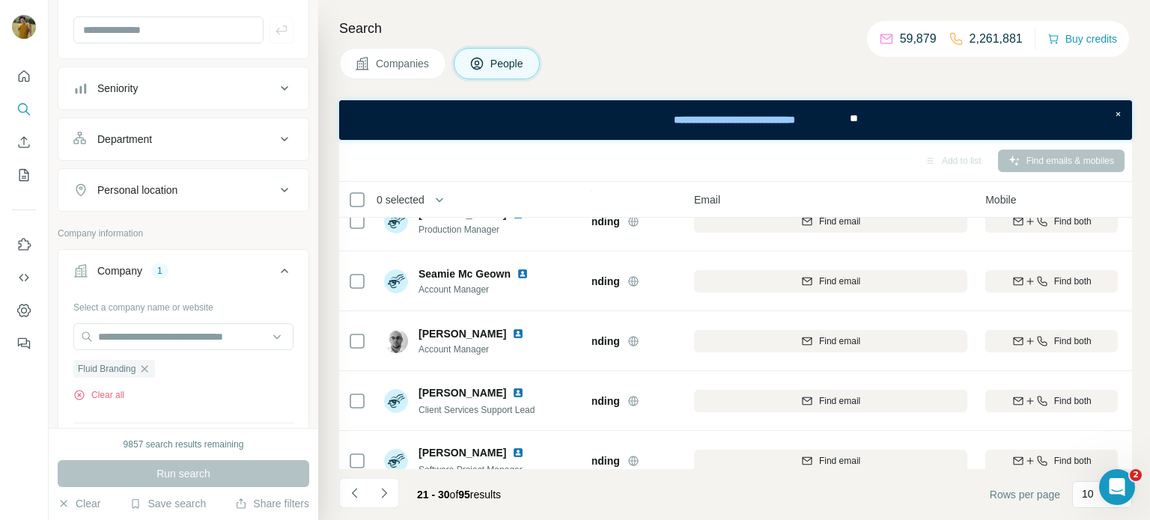
scroll to position [347, 73]
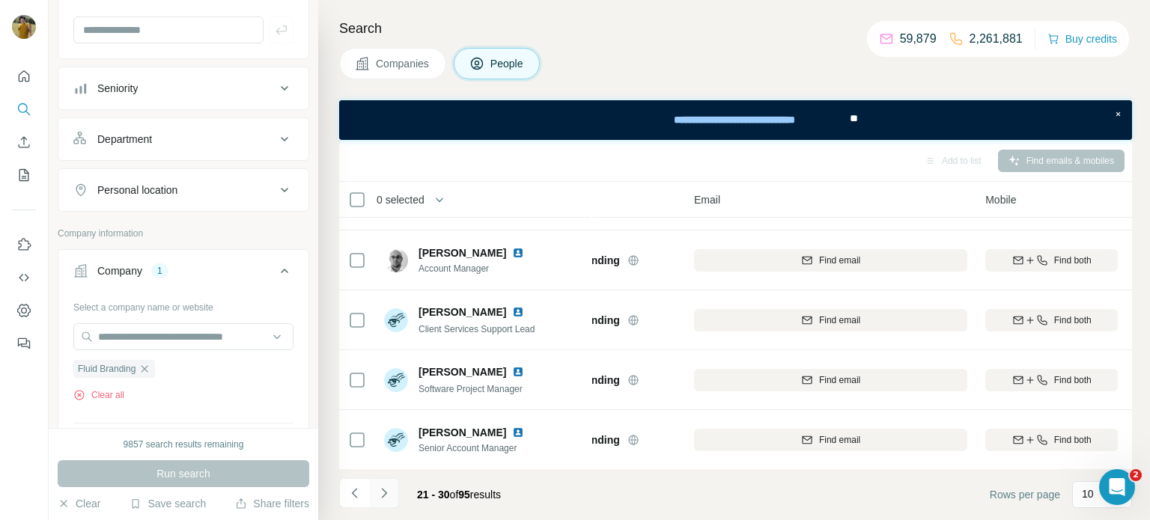
click at [391, 494] on button "Navigate to next page" at bounding box center [384, 493] width 30 height 30
click at [388, 497] on icon "Navigate to next page" at bounding box center [384, 493] width 15 height 15
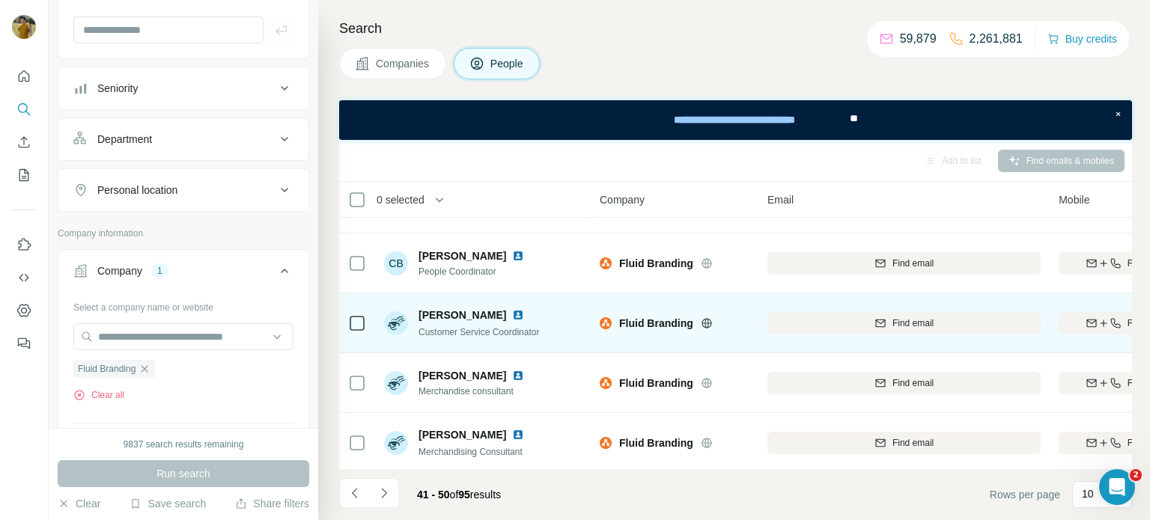
scroll to position [347, 0]
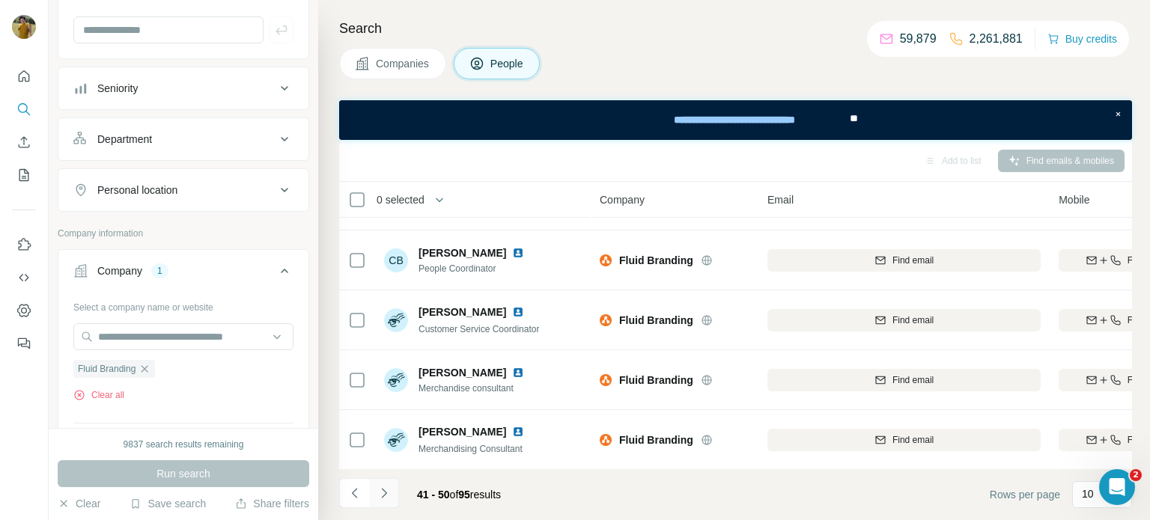
click at [387, 498] on icon "Navigate to next page" at bounding box center [384, 493] width 15 height 15
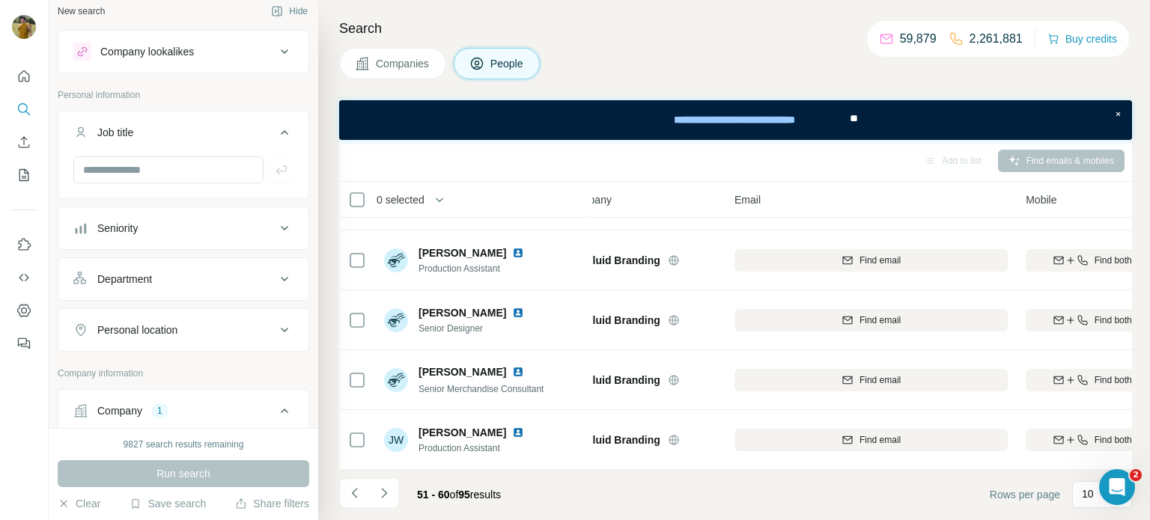
scroll to position [0, 0]
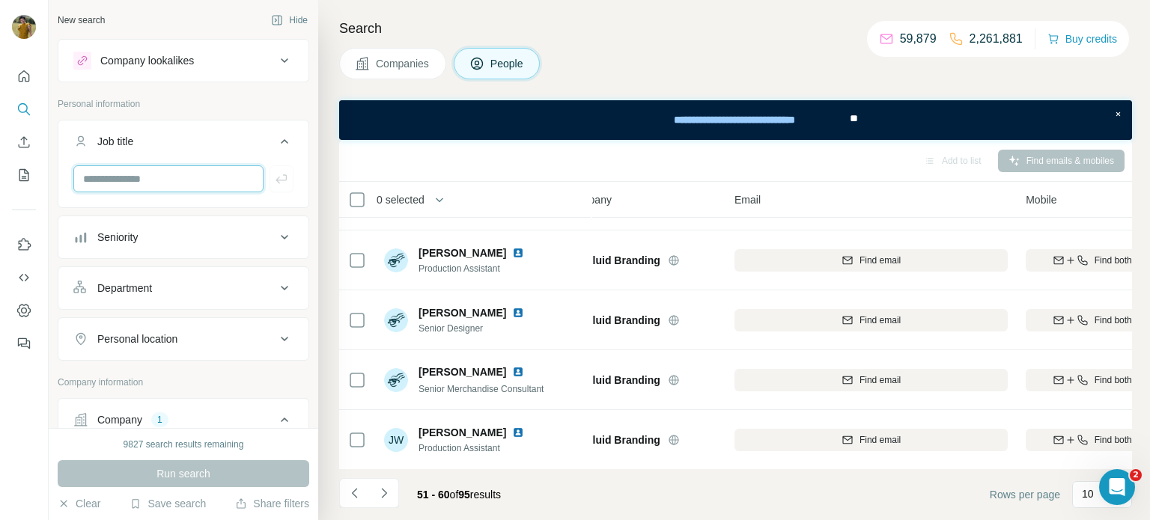
click at [115, 183] on input "text" at bounding box center [168, 178] width 190 height 27
type input "***"
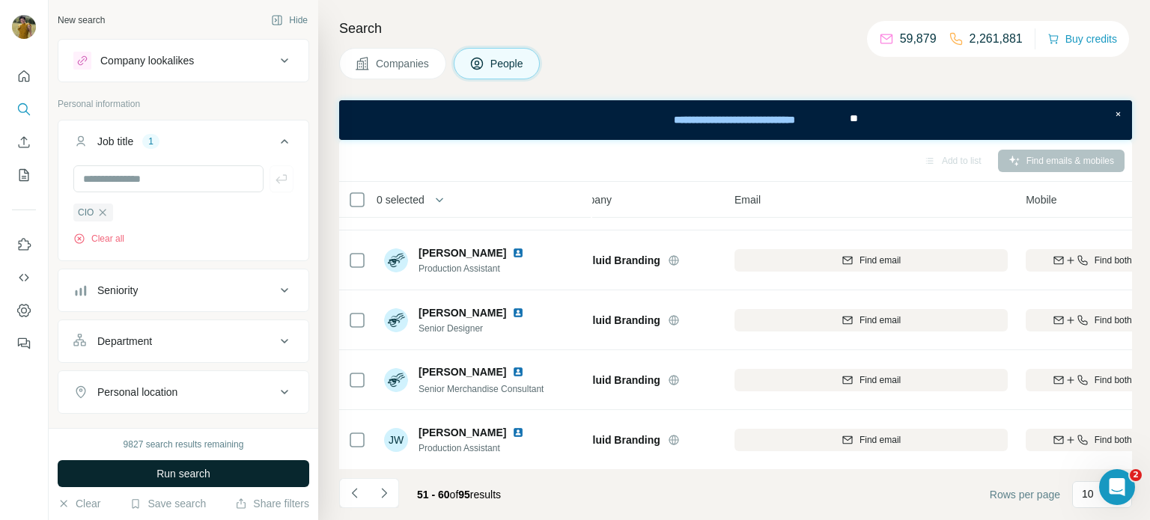
click at [175, 475] on span "Run search" at bounding box center [183, 473] width 54 height 15
